Goal: Check status: Check status

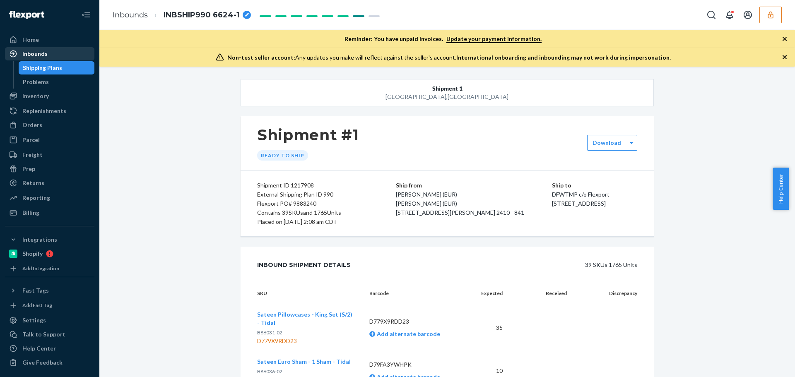
click at [40, 49] on div "Inbounds" at bounding box center [50, 54] width 88 height 12
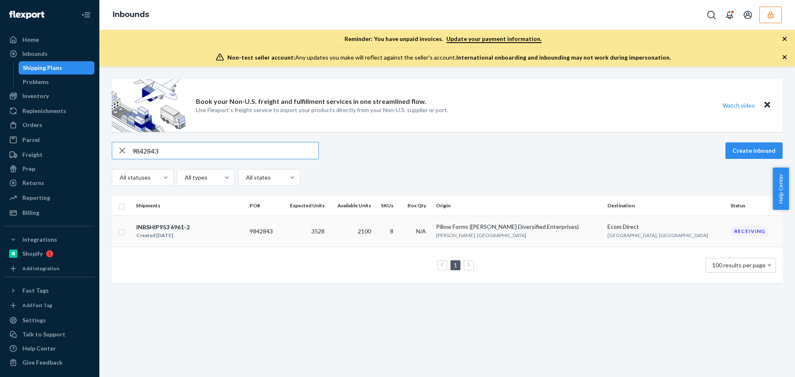
type input "9842843"
click at [197, 230] on div "INBSHIP953 6961-2 Created [DATE]" at bounding box center [189, 231] width 107 height 17
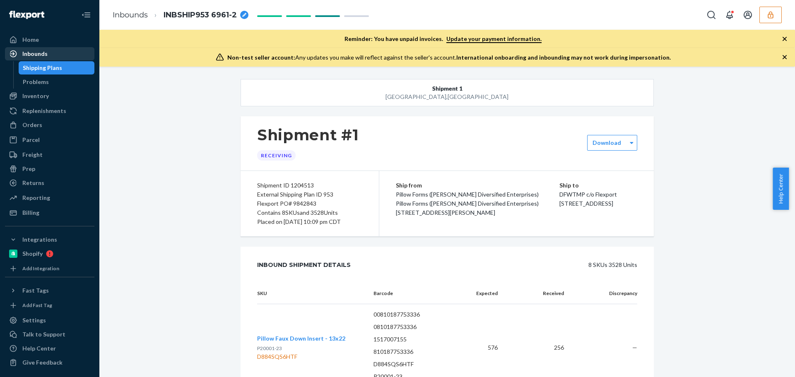
click at [43, 51] on div "Inbounds" at bounding box center [34, 54] width 25 height 8
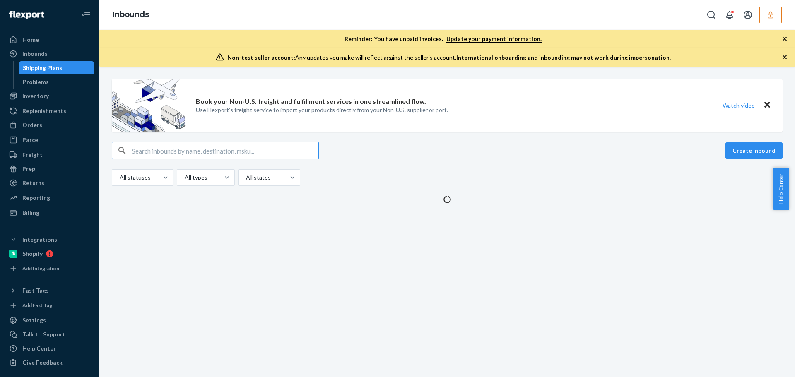
click at [224, 154] on input "text" at bounding box center [225, 150] width 186 height 17
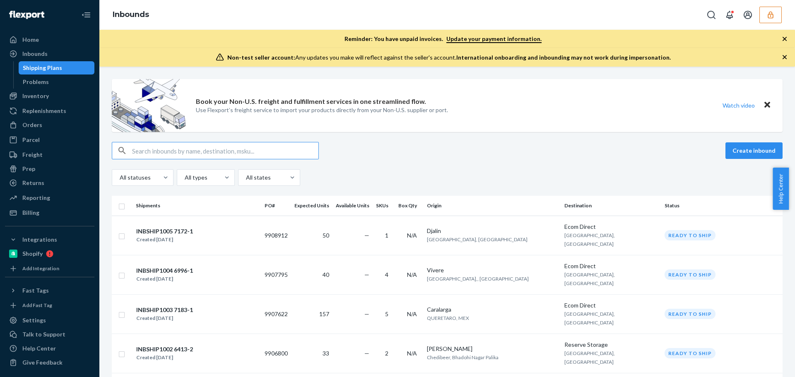
click at [165, 149] on input "text" at bounding box center [225, 150] width 186 height 17
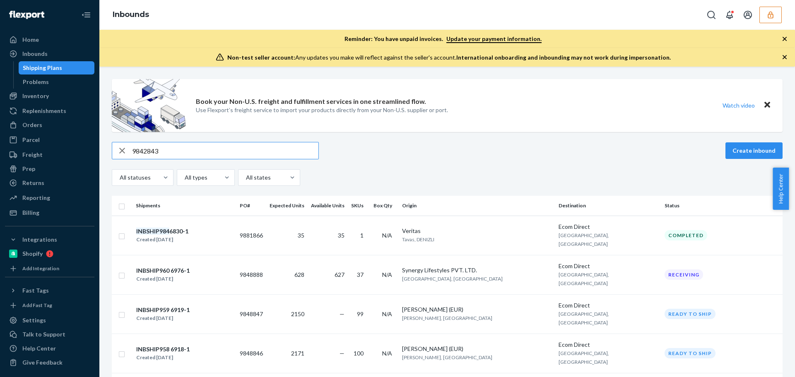
type input "9842843"
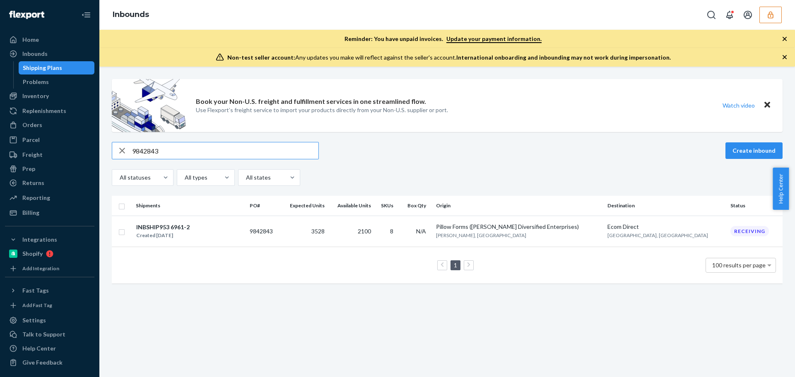
click at [243, 219] on td "INBSHIP953 6961-2 Created [DATE]" at bounding box center [189, 231] width 114 height 31
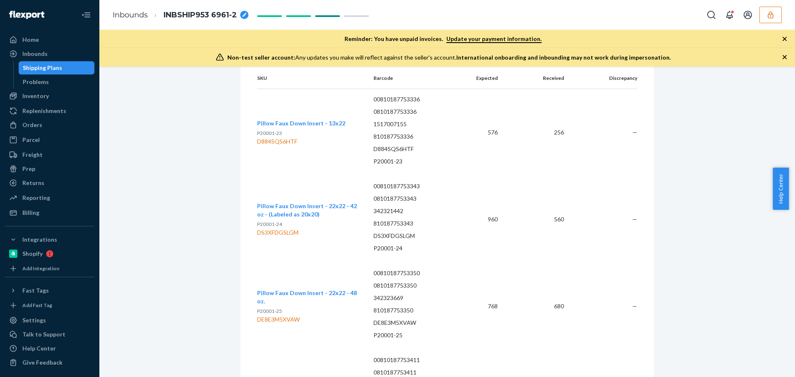
scroll to position [207, 0]
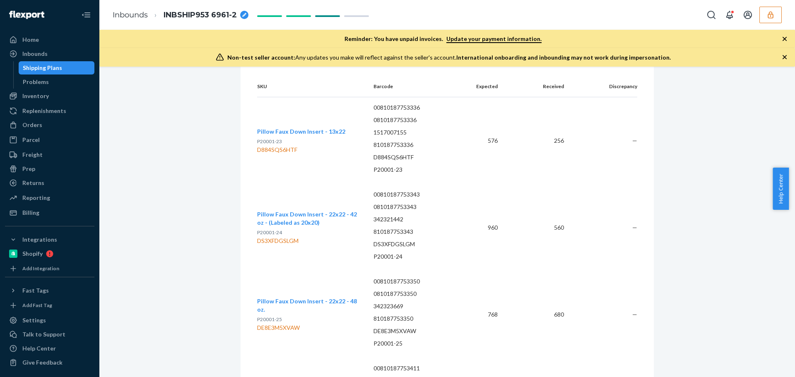
drag, startPoint x: 752, startPoint y: 297, endPoint x: 760, endPoint y: 315, distance: 19.8
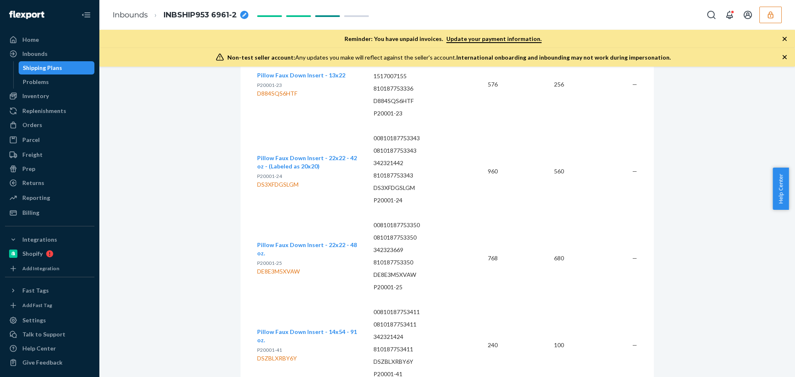
scroll to position [290, 0]
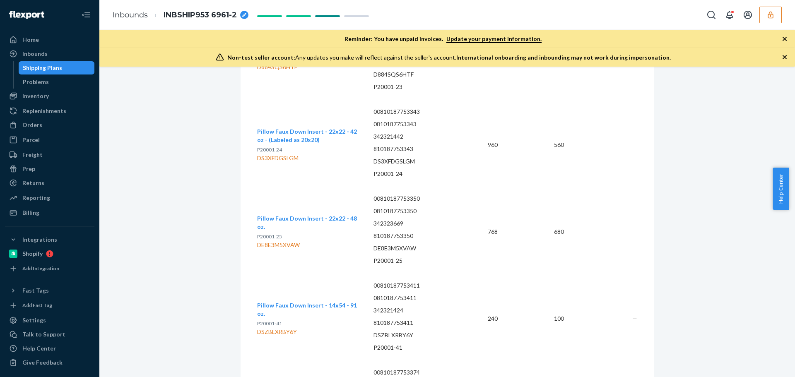
click at [785, 58] on icon "button" at bounding box center [784, 57] width 4 height 4
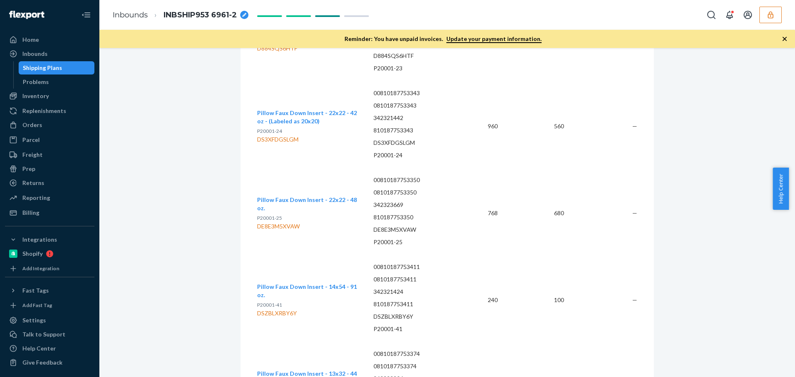
click at [783, 40] on icon "button" at bounding box center [784, 39] width 4 height 4
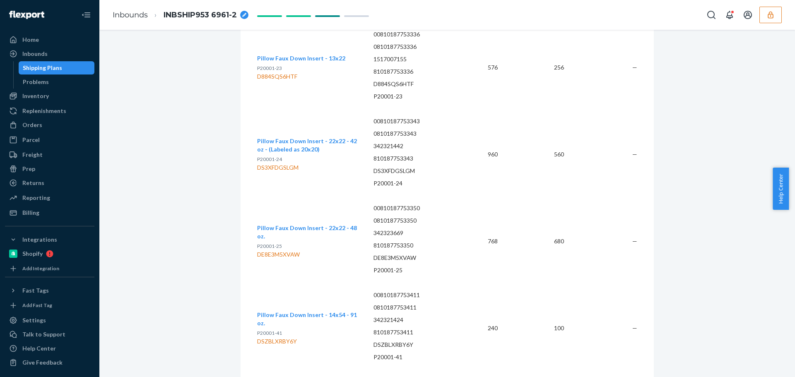
scroll to position [248, 0]
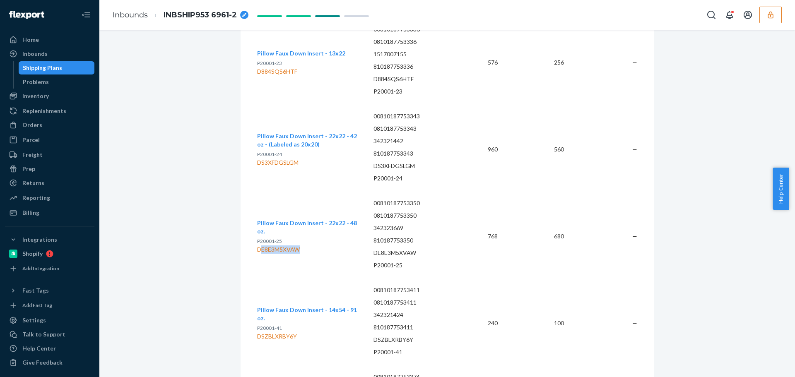
drag, startPoint x: 297, startPoint y: 250, endPoint x: 260, endPoint y: 252, distance: 37.3
click at [260, 252] on div "DE8E3M5XVAW" at bounding box center [308, 249] width 103 height 8
click at [302, 247] on div "DE8E3M5XVAW" at bounding box center [308, 249] width 103 height 8
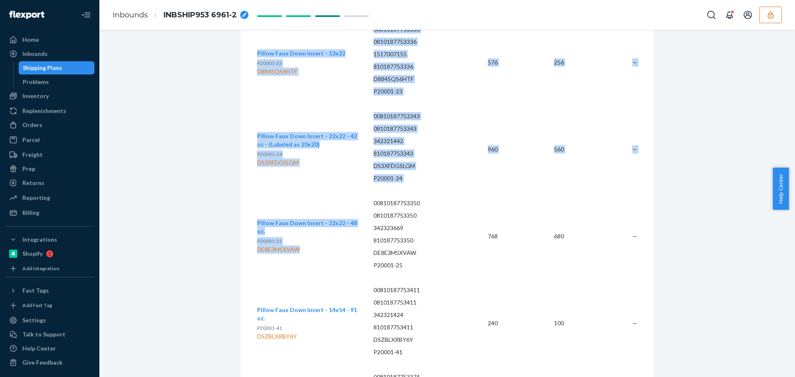
drag, startPoint x: 299, startPoint y: 250, endPoint x: 250, endPoint y: 247, distance: 49.0
click at [250, 247] on div "SKU Barcode Expected Received Discrepancy Pillow Faux Down Insert - 13x22 P2000…" at bounding box center [446, 361] width 413 height 726
click at [320, 253] on div "DE8E3M5XVAW" at bounding box center [308, 249] width 103 height 8
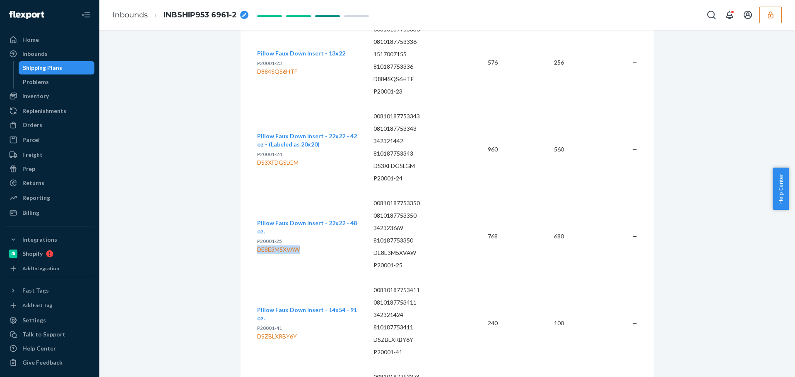
drag, startPoint x: 299, startPoint y: 253, endPoint x: 254, endPoint y: 255, distance: 45.1
click at [257, 255] on td "Pillow Faux Down Insert - 22x22 - 48 oz. P20001-25 DE8E3M5XVAW" at bounding box center [312, 236] width 110 height 87
copy div "DE8E3M5XVAW"
click at [276, 247] on div "DE8E3M5XVAW" at bounding box center [308, 249] width 103 height 8
drag, startPoint x: 299, startPoint y: 248, endPoint x: 255, endPoint y: 252, distance: 44.9
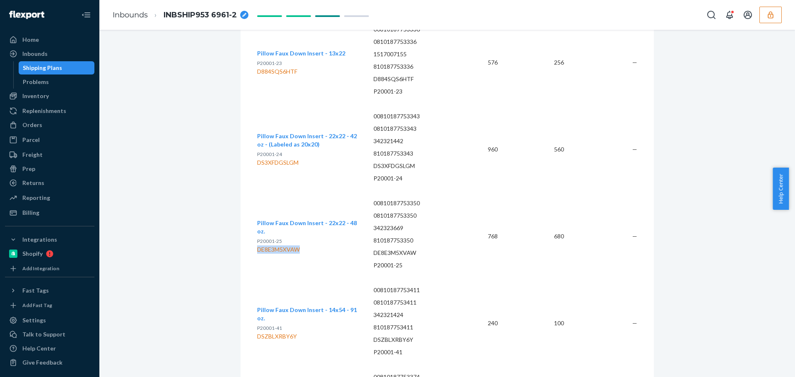
click at [257, 252] on div "DE8E3M5XVAW" at bounding box center [308, 249] width 103 height 8
copy div "DE8E3M5XVAW"
click at [549, 238] on td "680" at bounding box center [537, 236] width 67 height 87
drag, startPoint x: 496, startPoint y: 239, endPoint x: 485, endPoint y: 238, distance: 11.2
click at [485, 238] on td "768" at bounding box center [483, 236] width 41 height 87
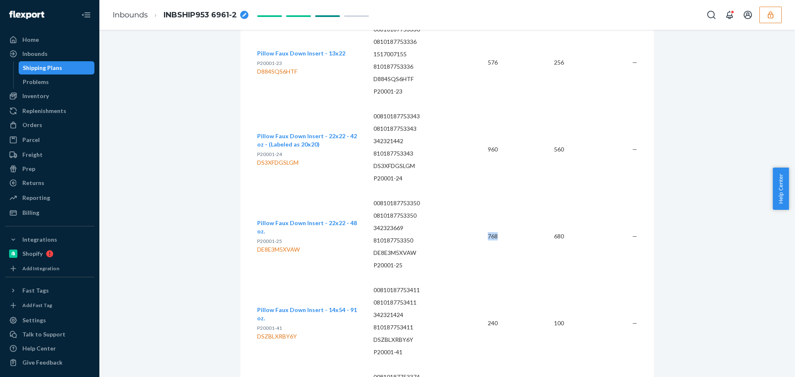
click at [494, 223] on td "768" at bounding box center [483, 236] width 41 height 87
drag, startPoint x: 550, startPoint y: 236, endPoint x: 561, endPoint y: 242, distance: 12.2
click at [561, 242] on td "680" at bounding box center [537, 236] width 67 height 87
click at [571, 233] on td "—" at bounding box center [603, 236] width 67 height 87
click at [50, 51] on div "Inbounds" at bounding box center [50, 54] width 88 height 12
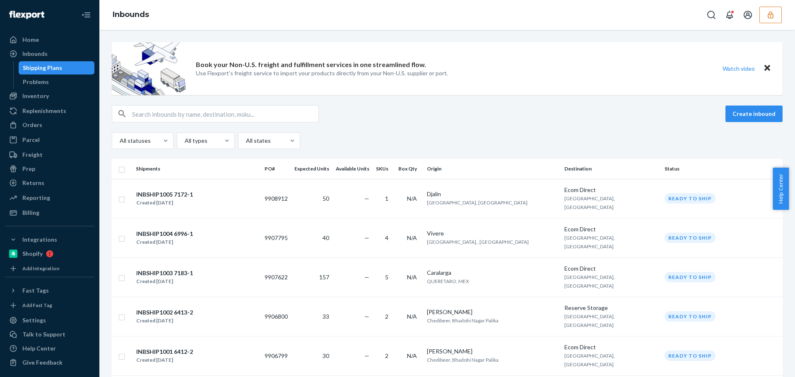
click at [762, 69] on button "Close" at bounding box center [767, 68] width 11 height 12
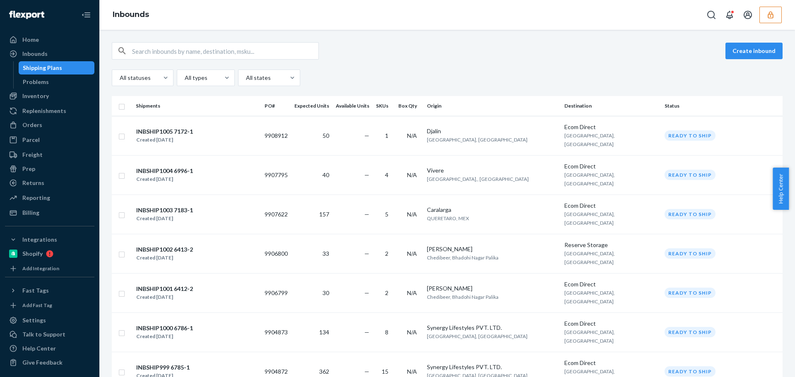
click at [228, 53] on input "text" at bounding box center [225, 51] width 186 height 17
click at [45, 58] on div "Inbounds" at bounding box center [34, 54] width 25 height 8
click at [53, 58] on div "Inbounds" at bounding box center [50, 54] width 88 height 12
click at [36, 52] on div "Inbounds" at bounding box center [34, 54] width 25 height 8
drag, startPoint x: 172, startPoint y: 53, endPoint x: 187, endPoint y: 57, distance: 15.8
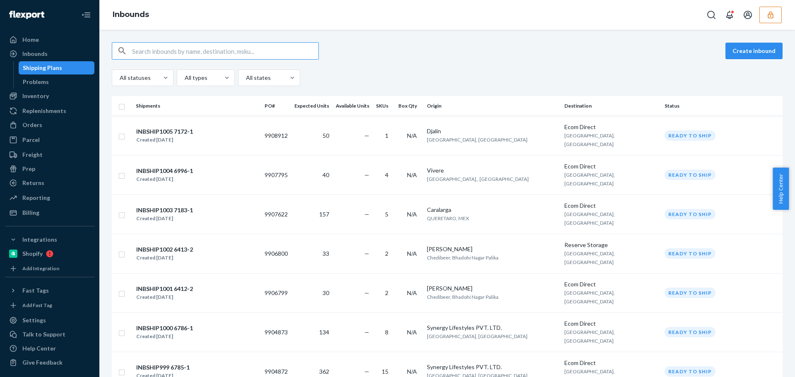
click at [171, 53] on input "text" at bounding box center [225, 51] width 186 height 17
